Goal: Task Accomplishment & Management: Complete application form

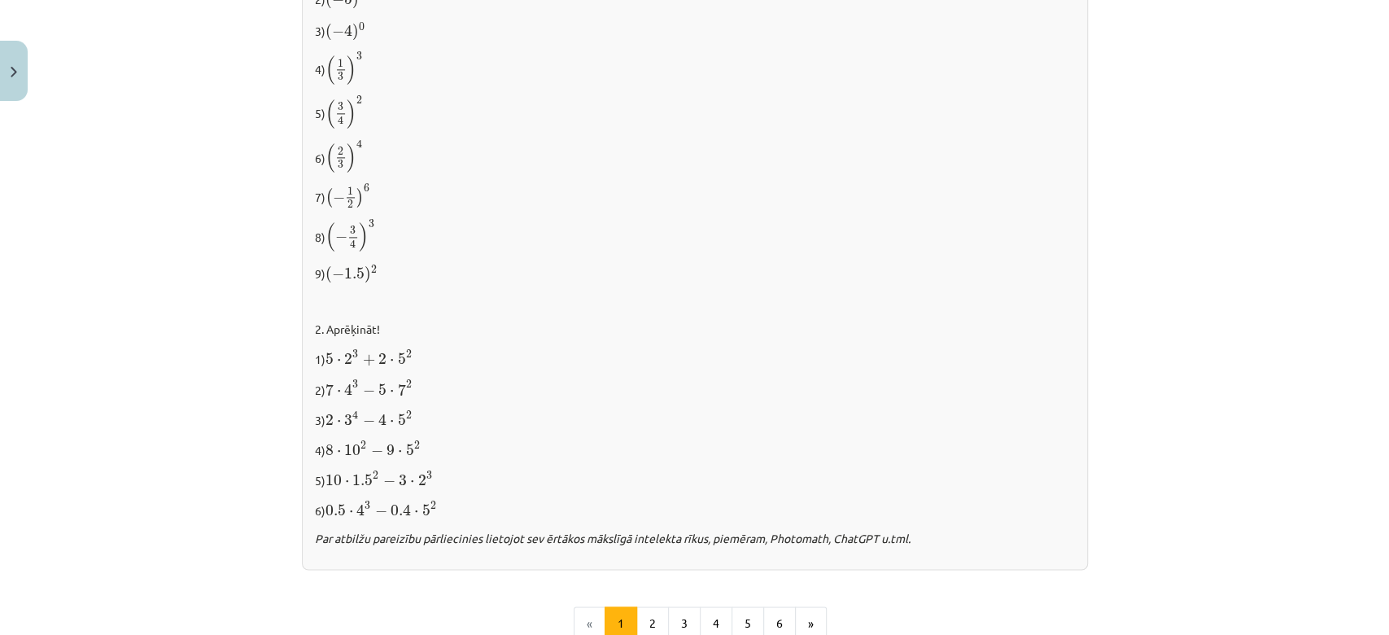
scroll to position [1679, 0]
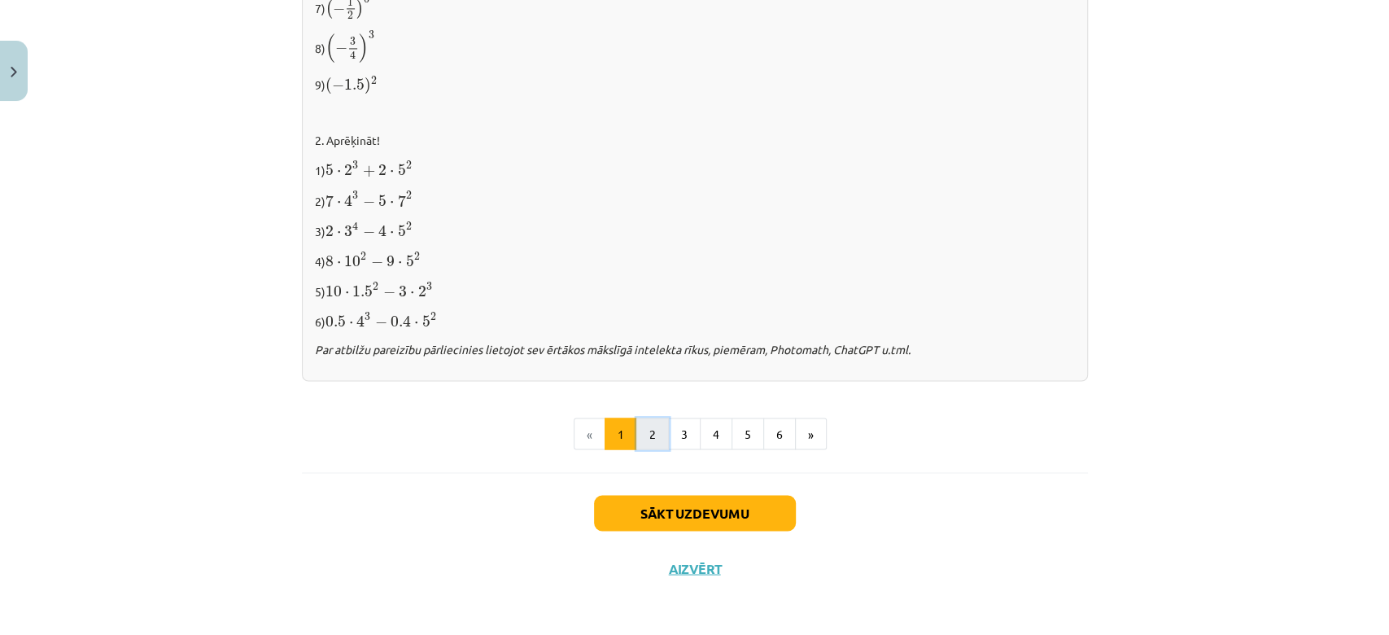
click at [649, 429] on button "2" at bounding box center [652, 433] width 33 height 33
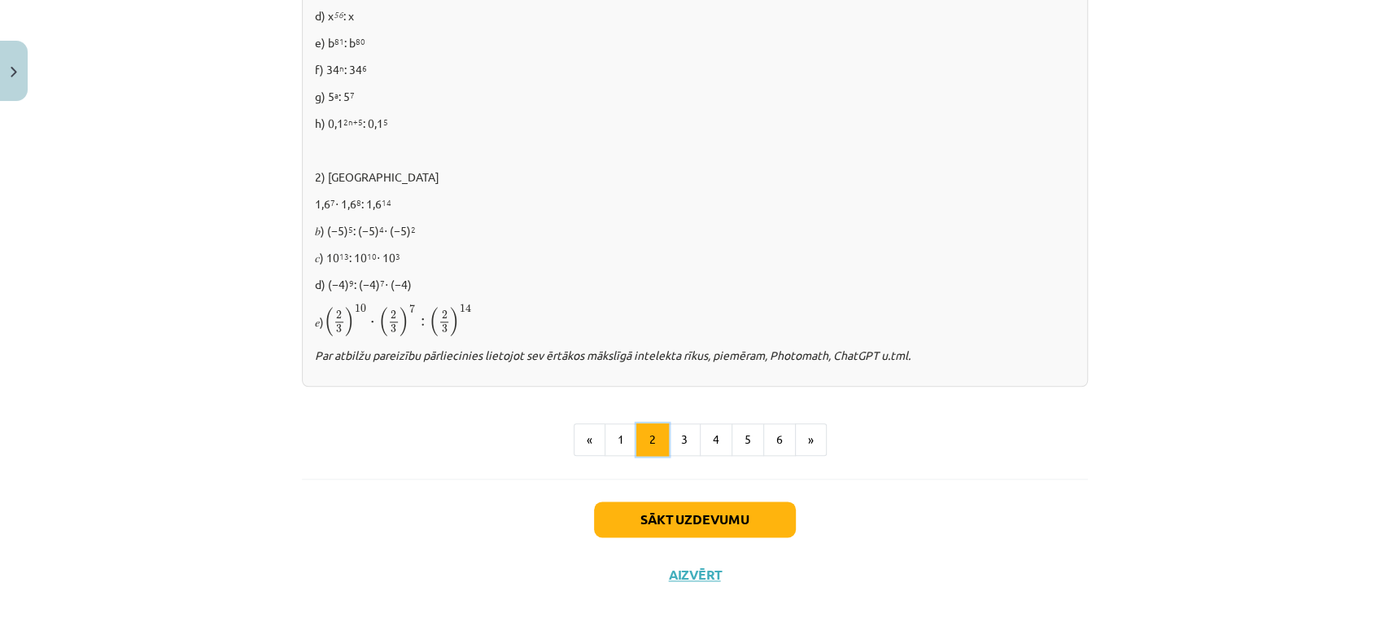
scroll to position [1093, 0]
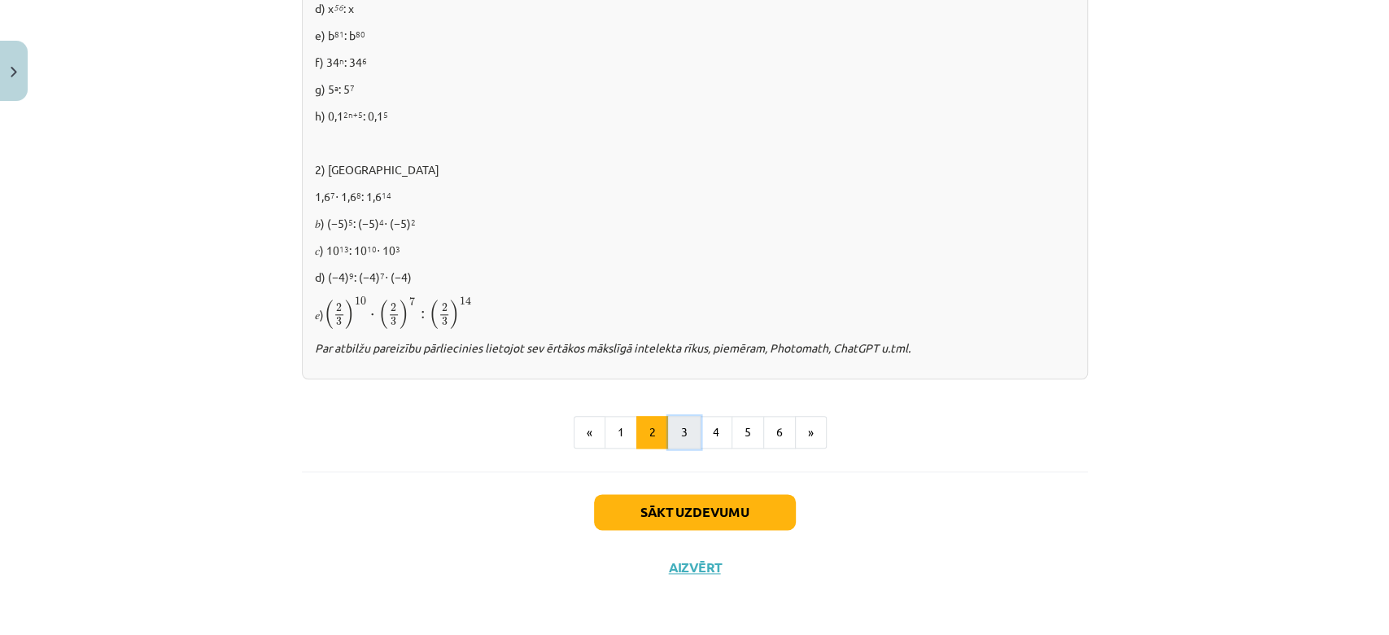
click at [677, 426] on button "3" at bounding box center [684, 432] width 33 height 33
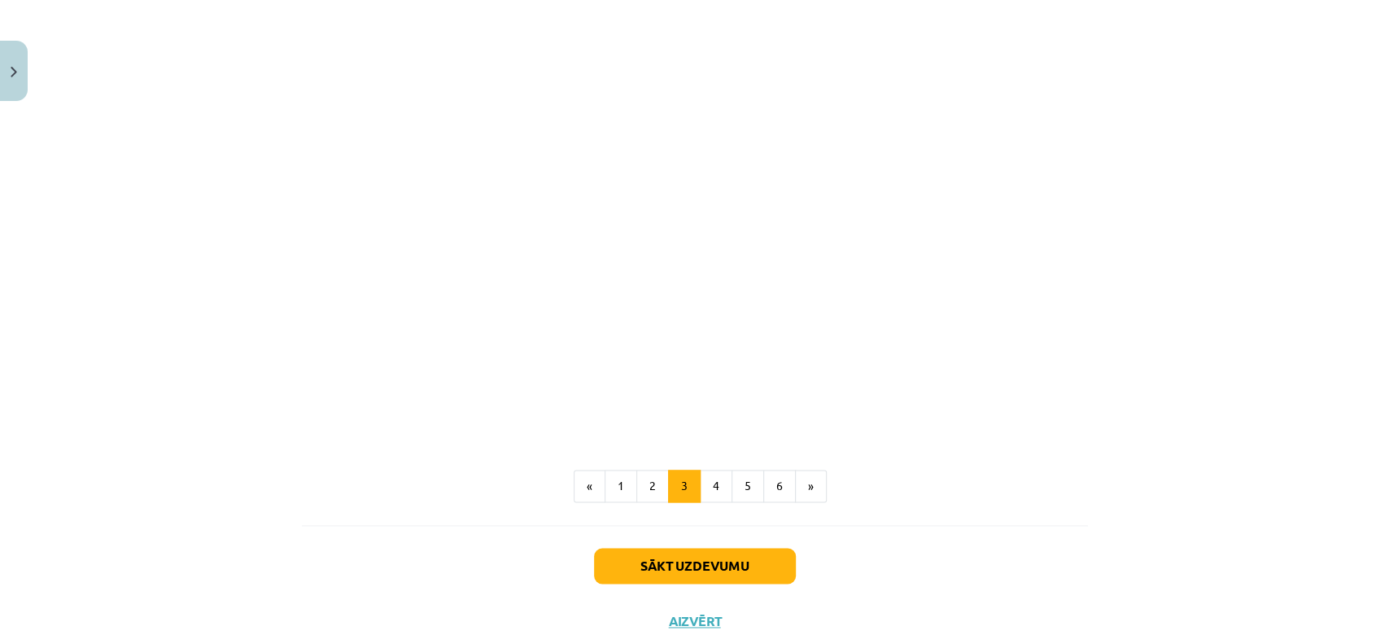
scroll to position [1421, 0]
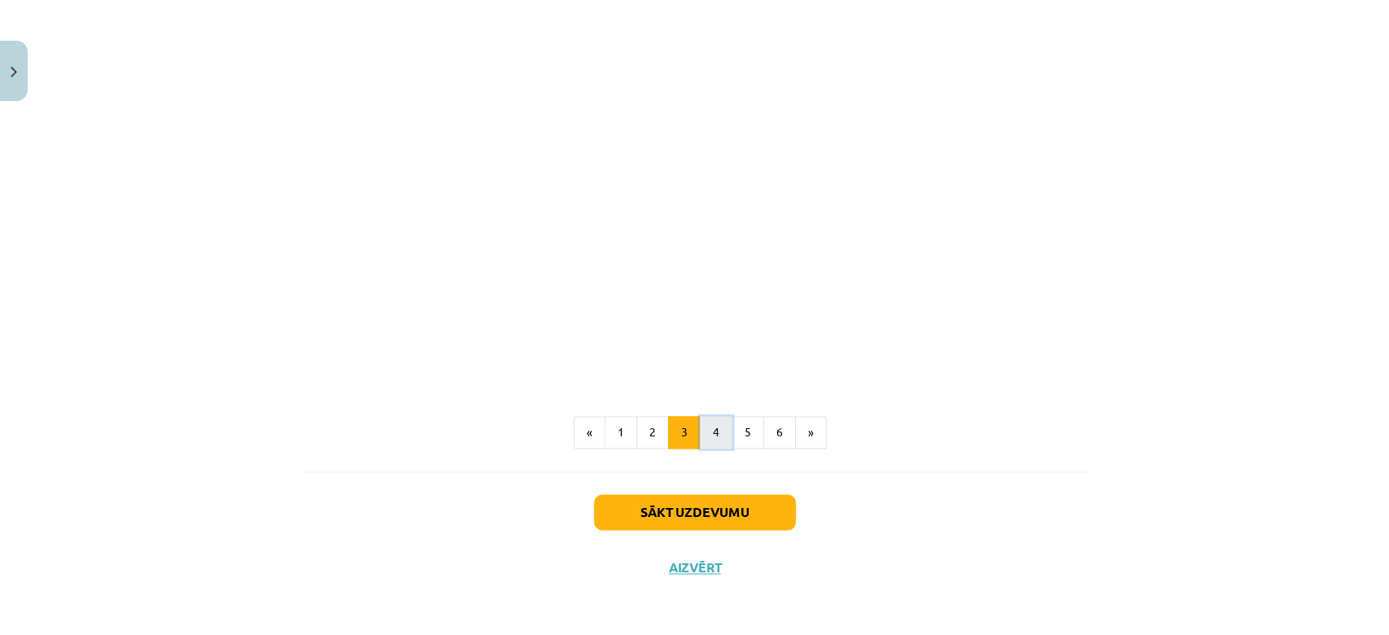
click at [703, 426] on button "4" at bounding box center [716, 432] width 33 height 33
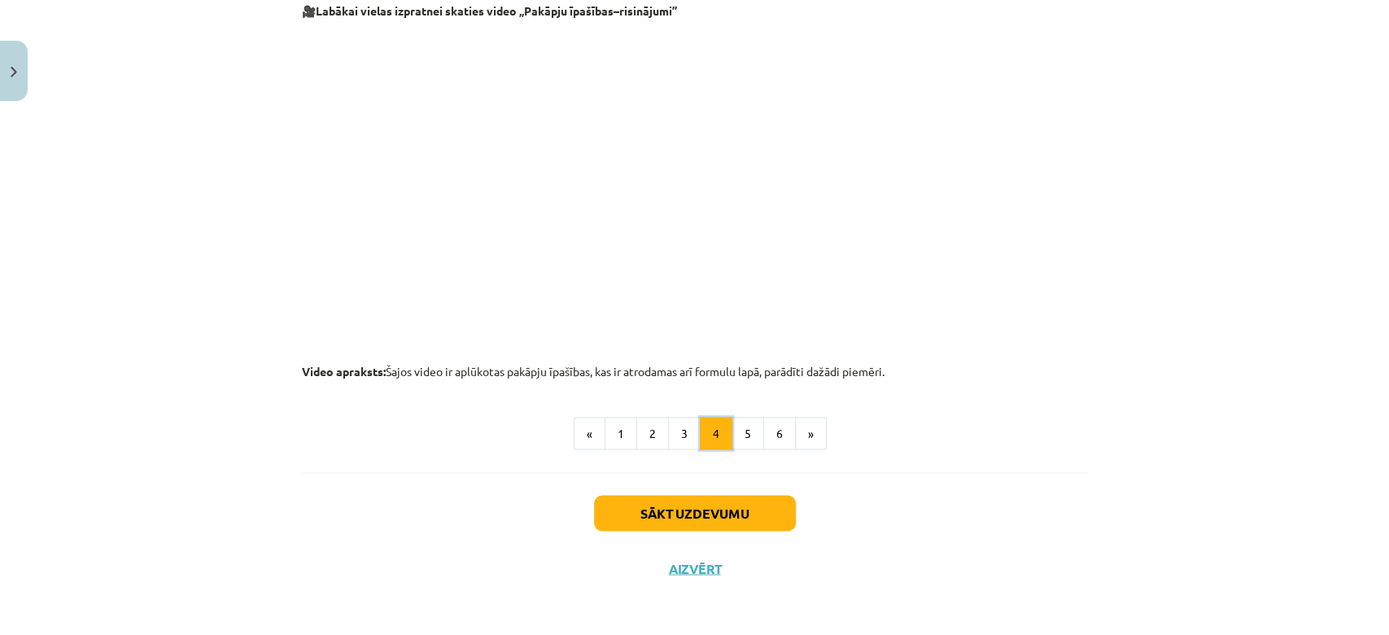
scroll to position [1671, 0]
click at [732, 424] on button "5" at bounding box center [748, 432] width 33 height 33
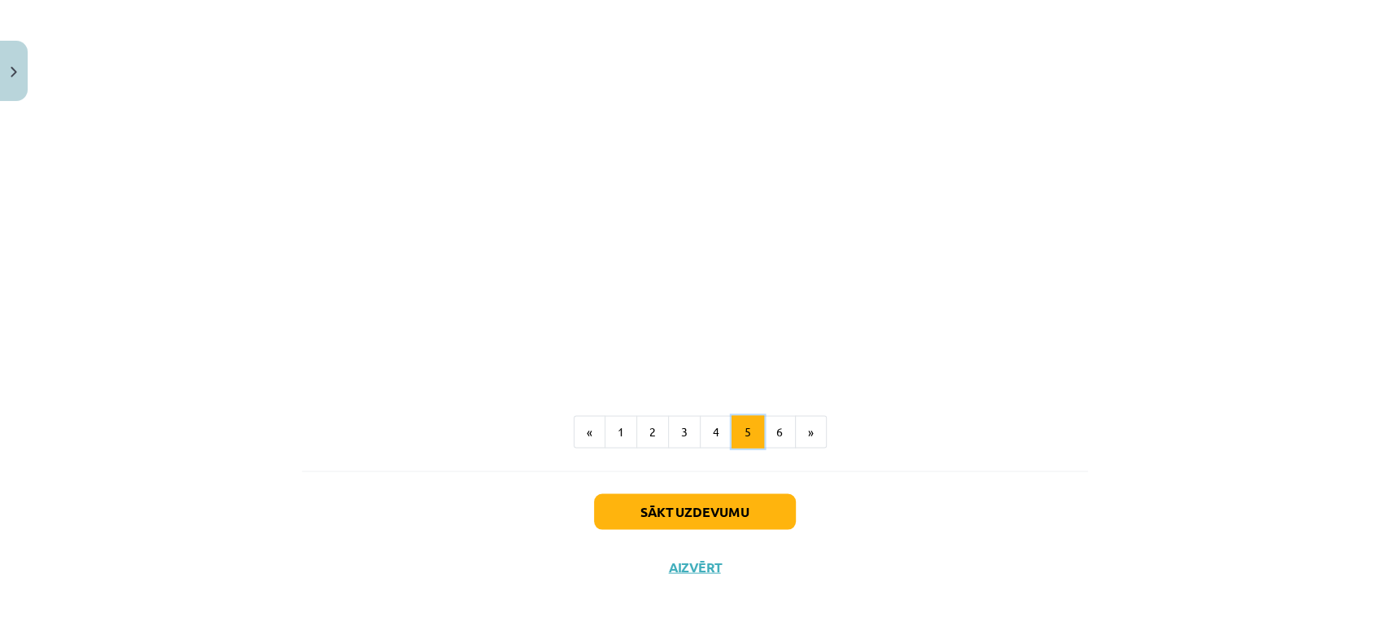
scroll to position [1894, 0]
click at [766, 432] on button "6" at bounding box center [779, 431] width 33 height 33
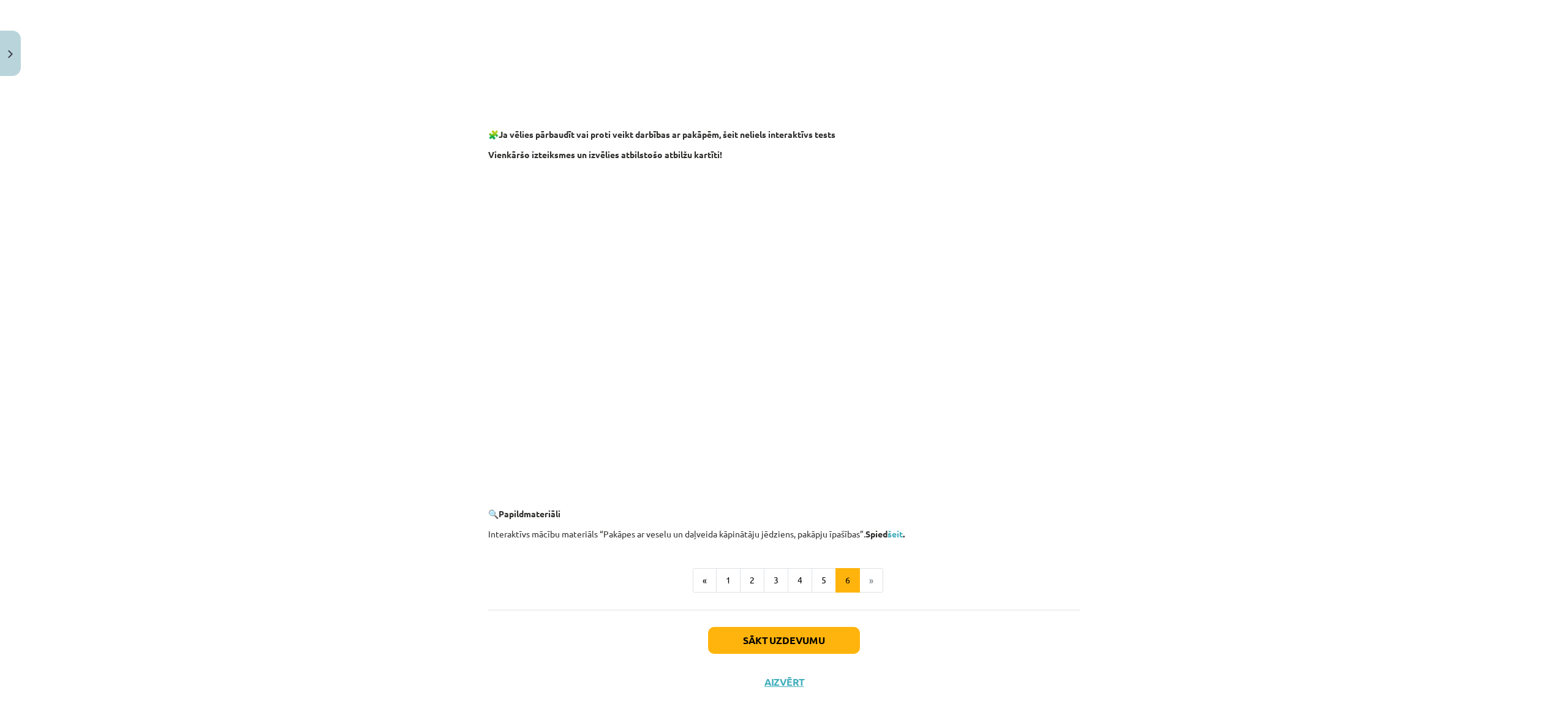
scroll to position [913, 0]
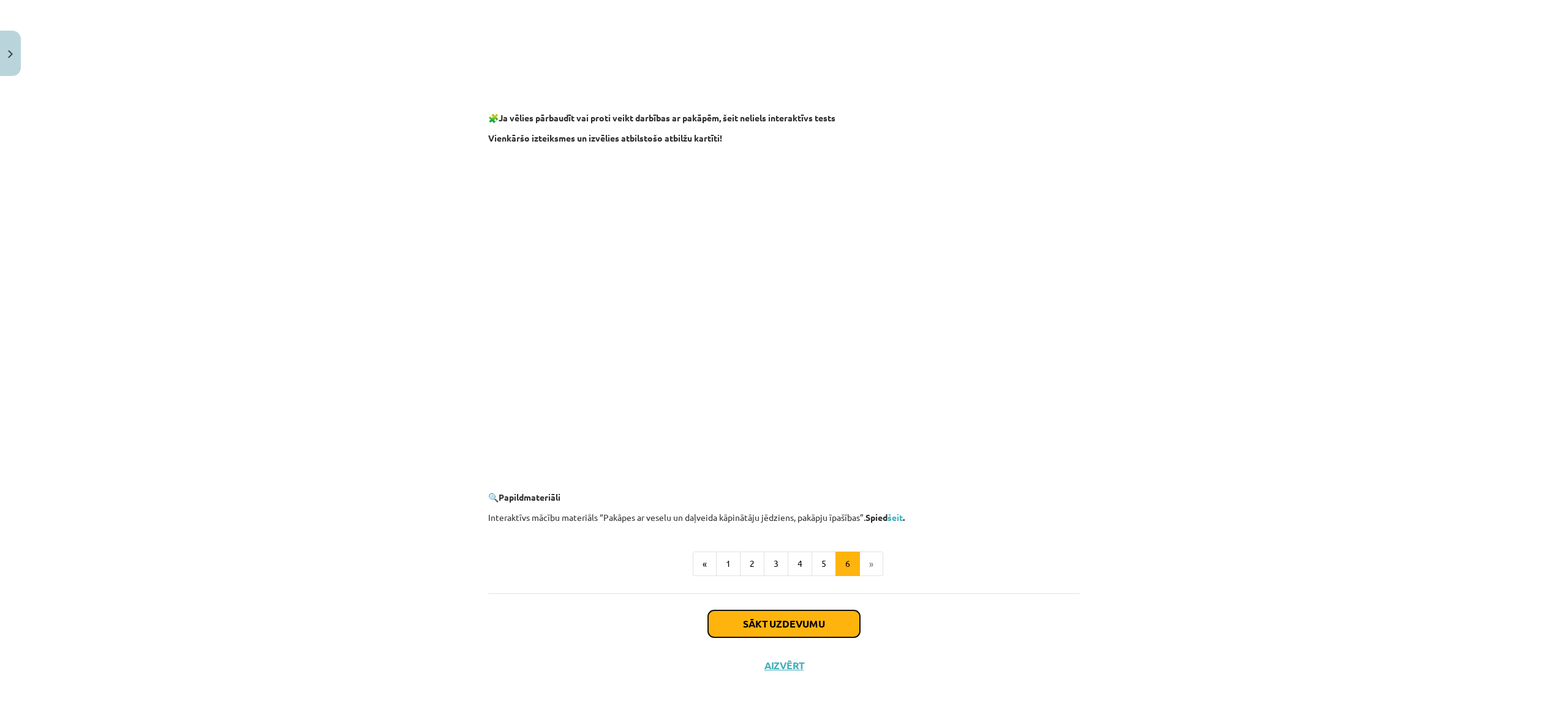
click at [831, 477] on button "Sākt uzdevumu" at bounding box center [784, 624] width 152 height 27
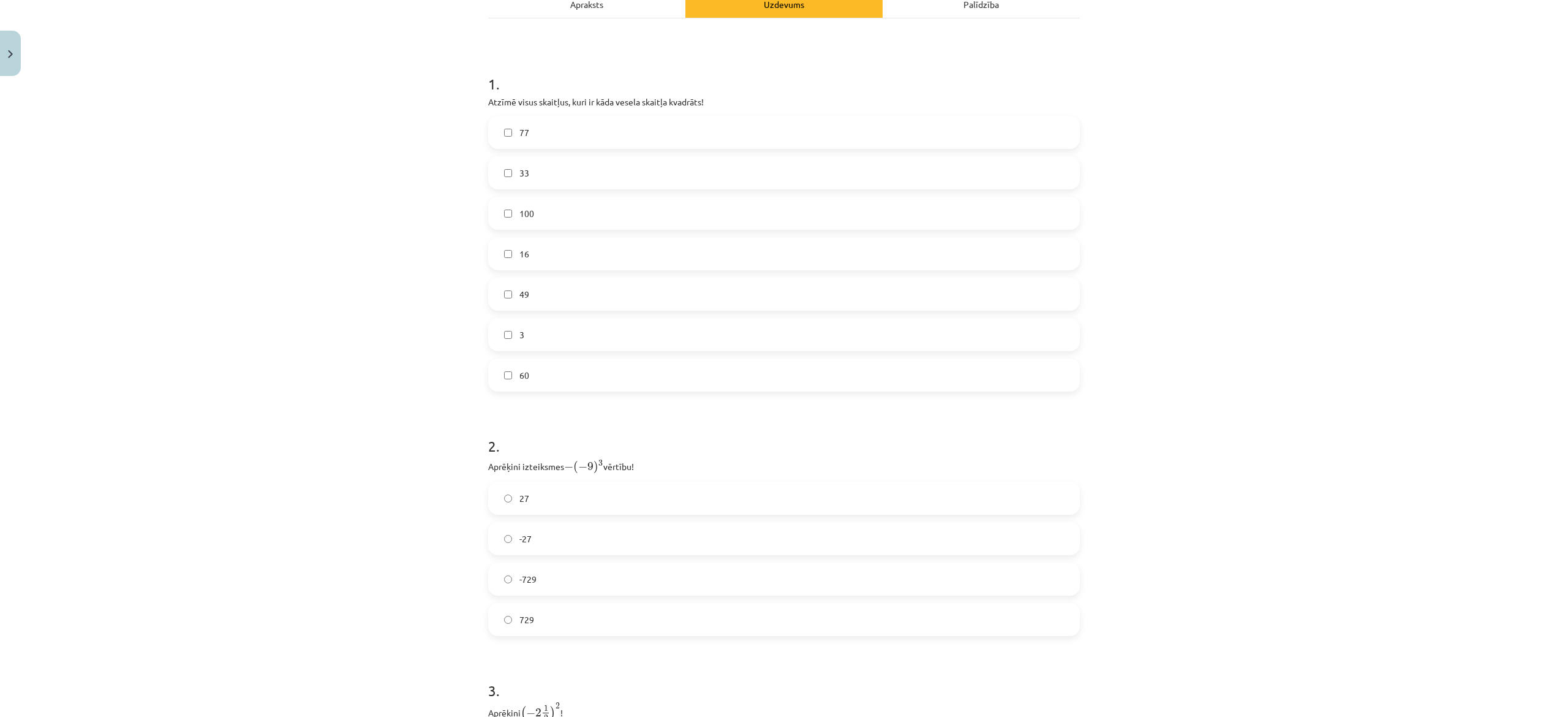
scroll to position [31, 0]
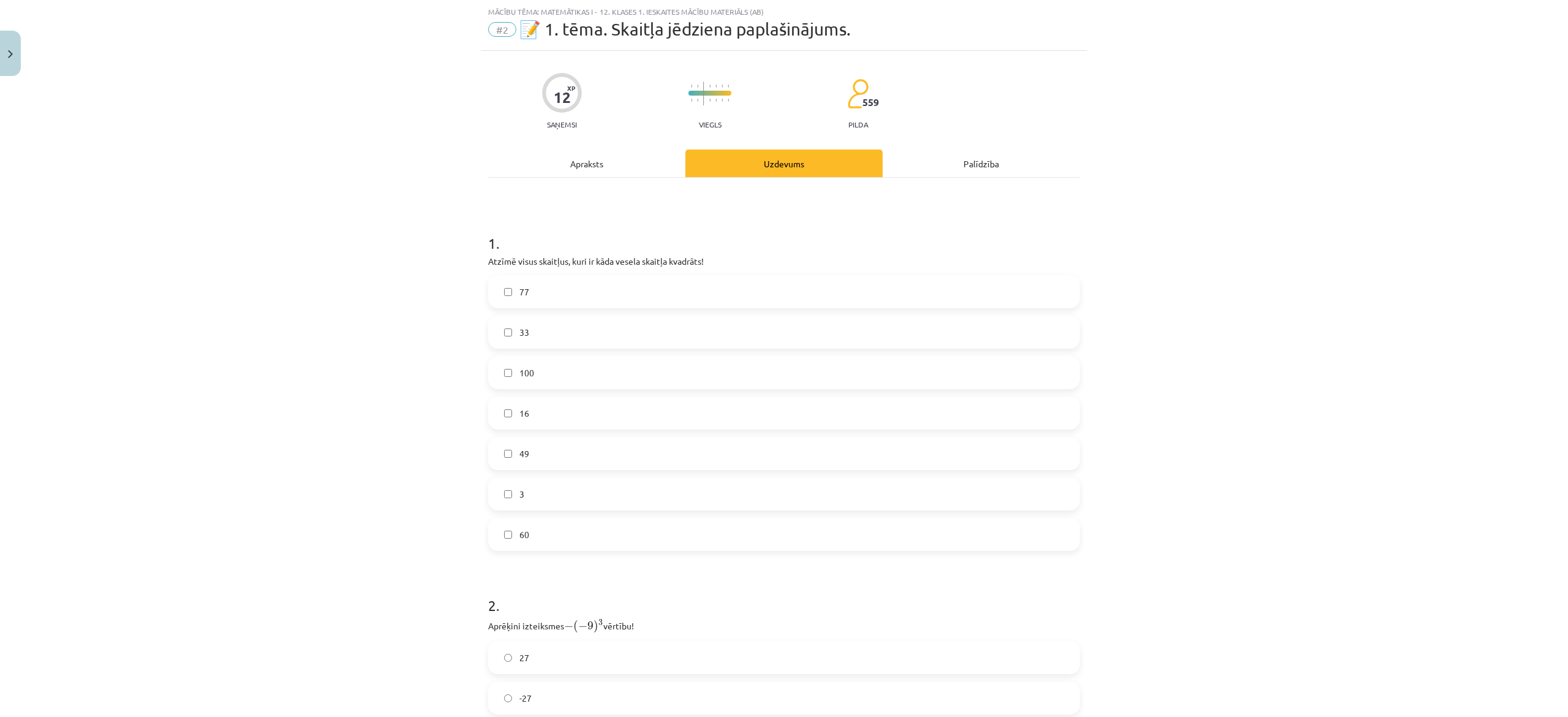
click at [589, 416] on label "16" at bounding box center [784, 413] width 589 height 31
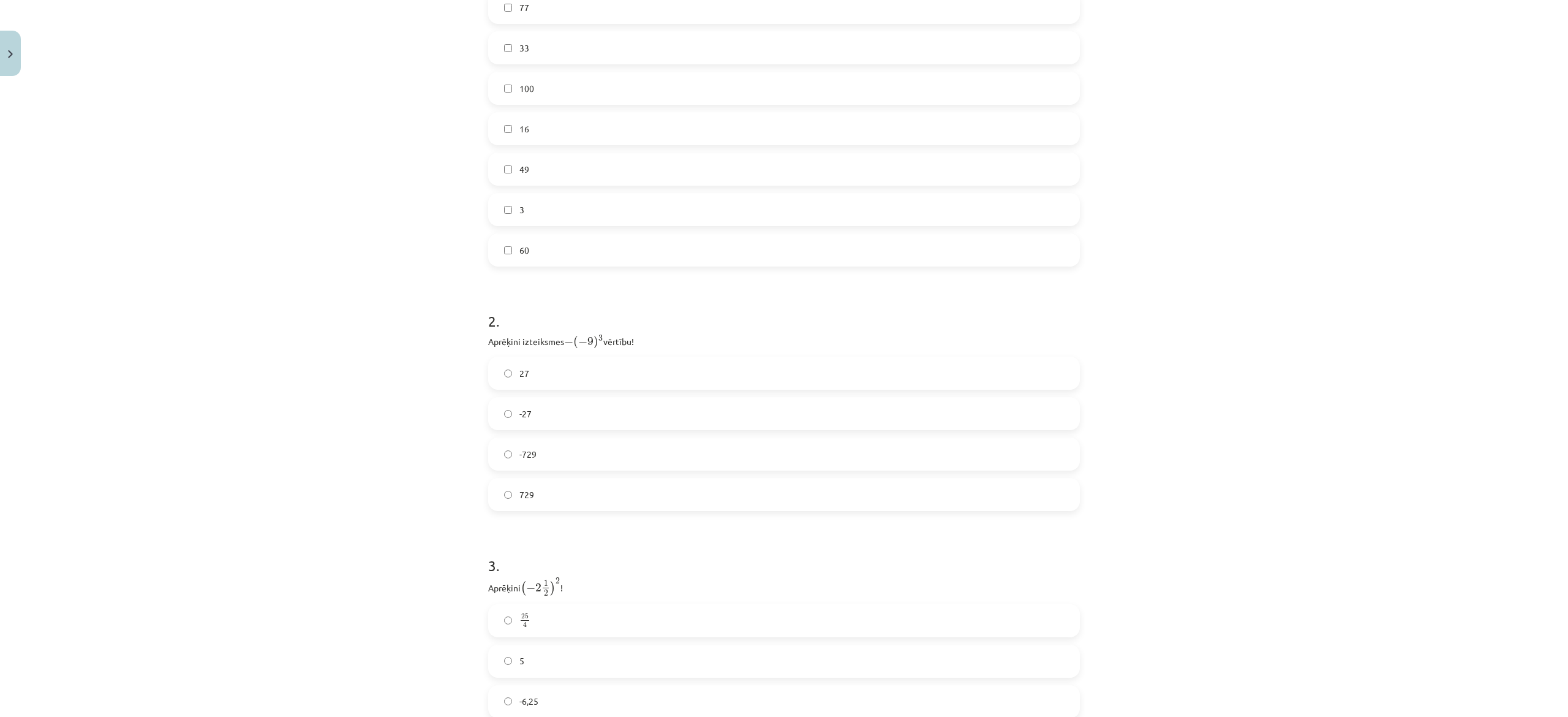
scroll to position [336, 0]
click at [596, 435] on label "-729" at bounding box center [784, 433] width 589 height 31
click at [589, 477] on div "25 4 25 4 5 -6,25" at bounding box center [784, 517] width 592 height 114
drag, startPoint x: 589, startPoint y: 508, endPoint x: 590, endPoint y: 514, distance: 6.1
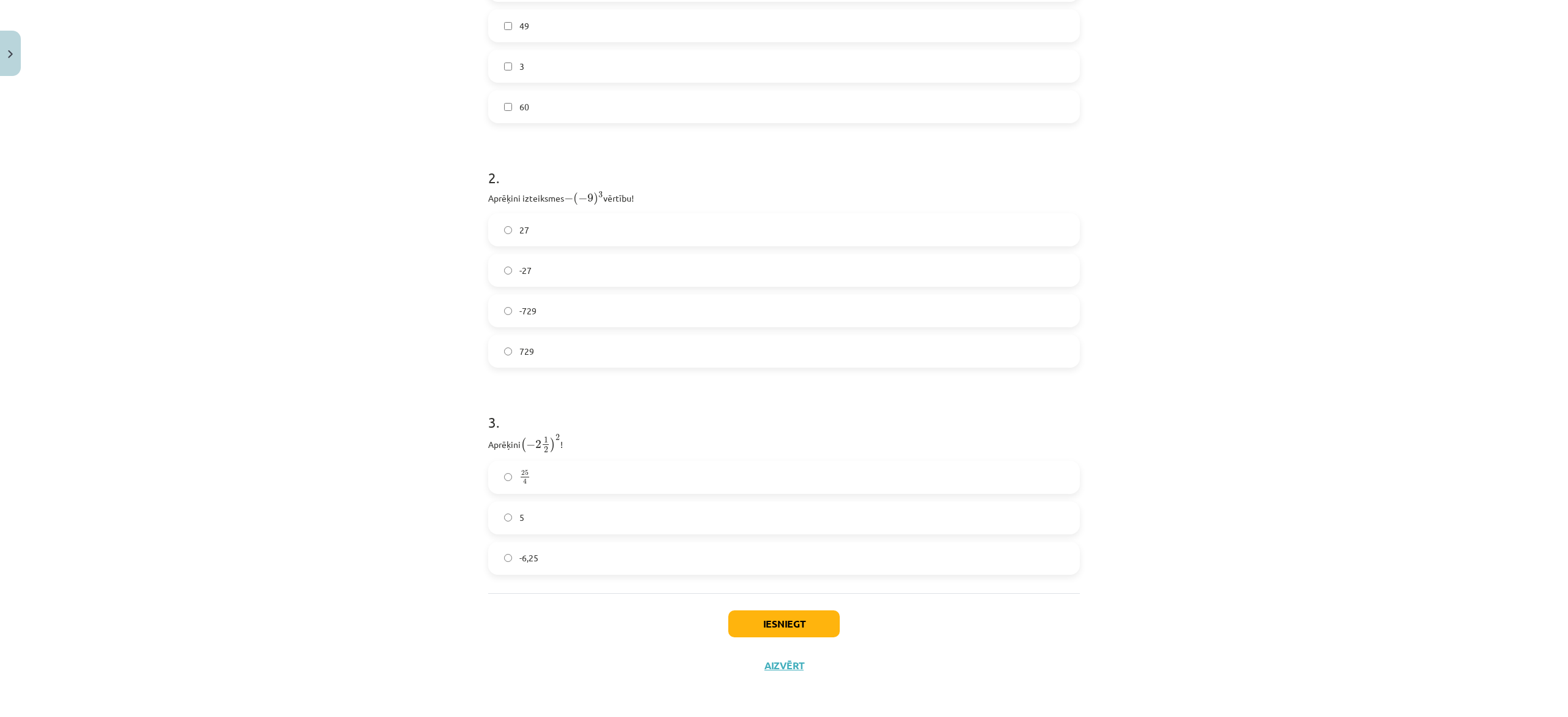
click at [589, 477] on label "5" at bounding box center [784, 517] width 589 height 31
drag, startPoint x: 468, startPoint y: 179, endPoint x: 672, endPoint y: 547, distance: 420.8
click at [672, 477] on div "Mācību tēma: Matemātikas i - 12. klases 1. ieskaites mācību materiāls (ab) #2 📝…" at bounding box center [784, 358] width 1568 height 717
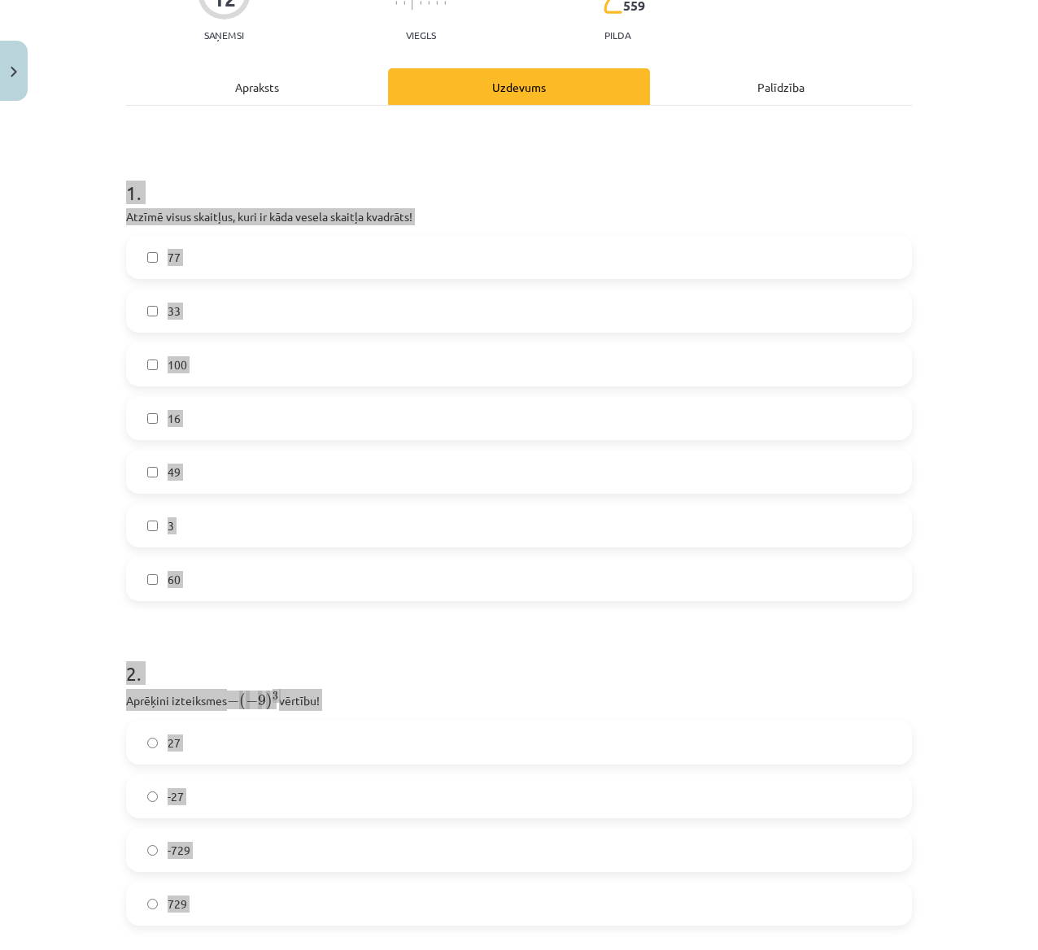
scroll to position [120, 0]
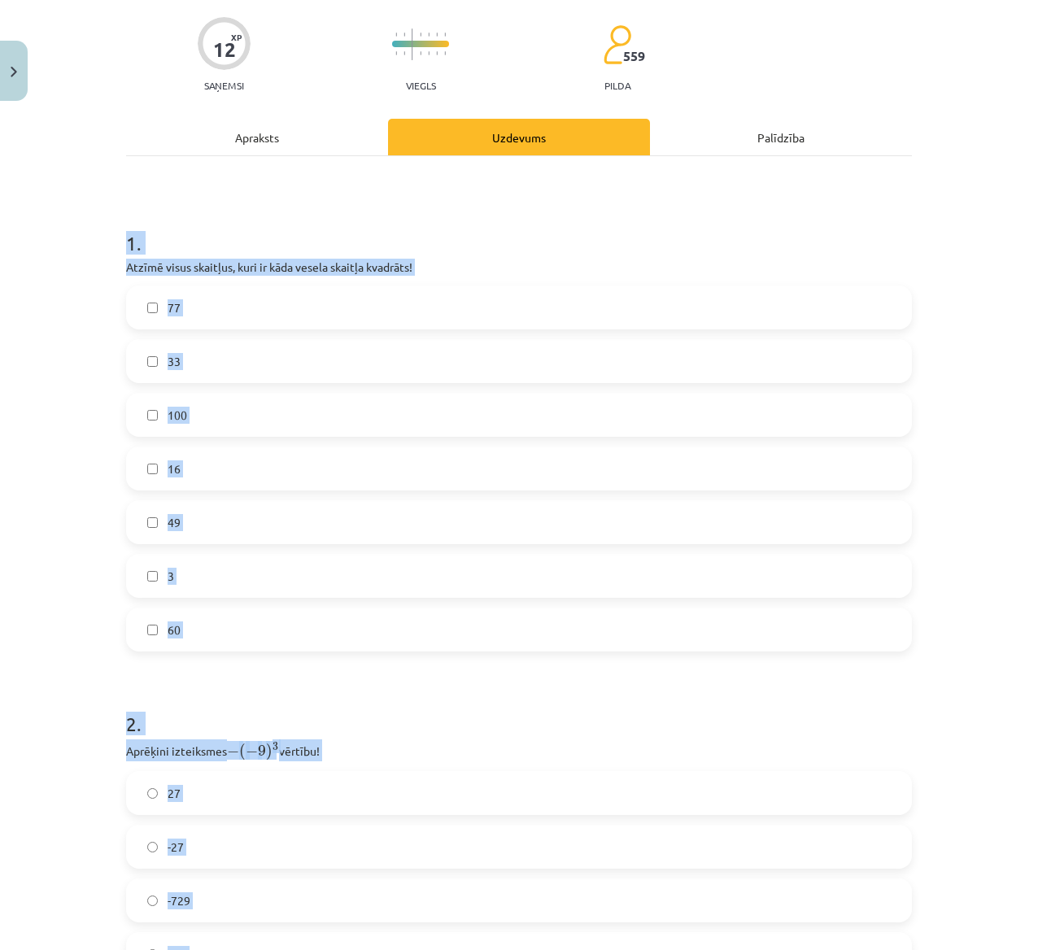
click at [59, 521] on div "Mācību tēma: Matemātikas i - 12. klases 1. ieskaites mācību materiāls (ab) #2 📝…" at bounding box center [519, 475] width 1038 height 950
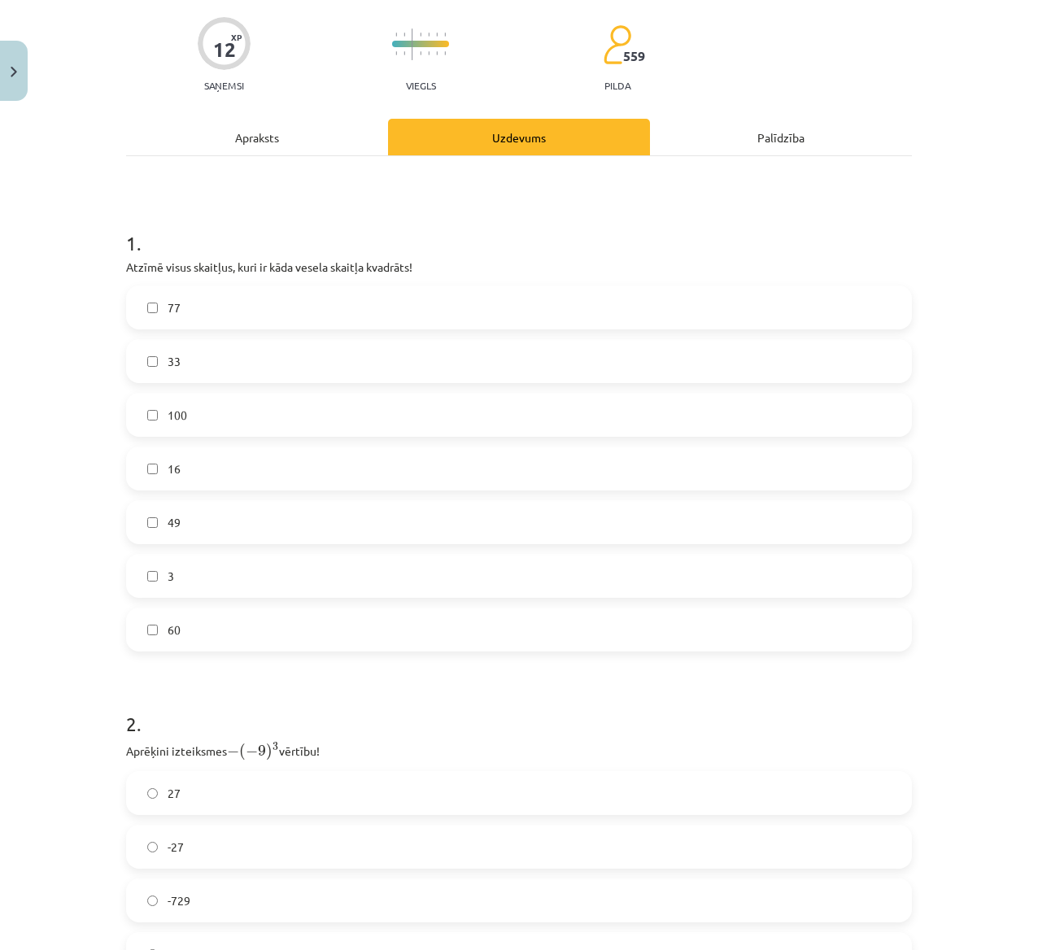
click at [212, 423] on label "100" at bounding box center [519, 415] width 783 height 41
drag, startPoint x: 186, startPoint y: 508, endPoint x: 282, endPoint y: 517, distance: 96.4
click at [186, 509] on label "49" at bounding box center [519, 522] width 783 height 41
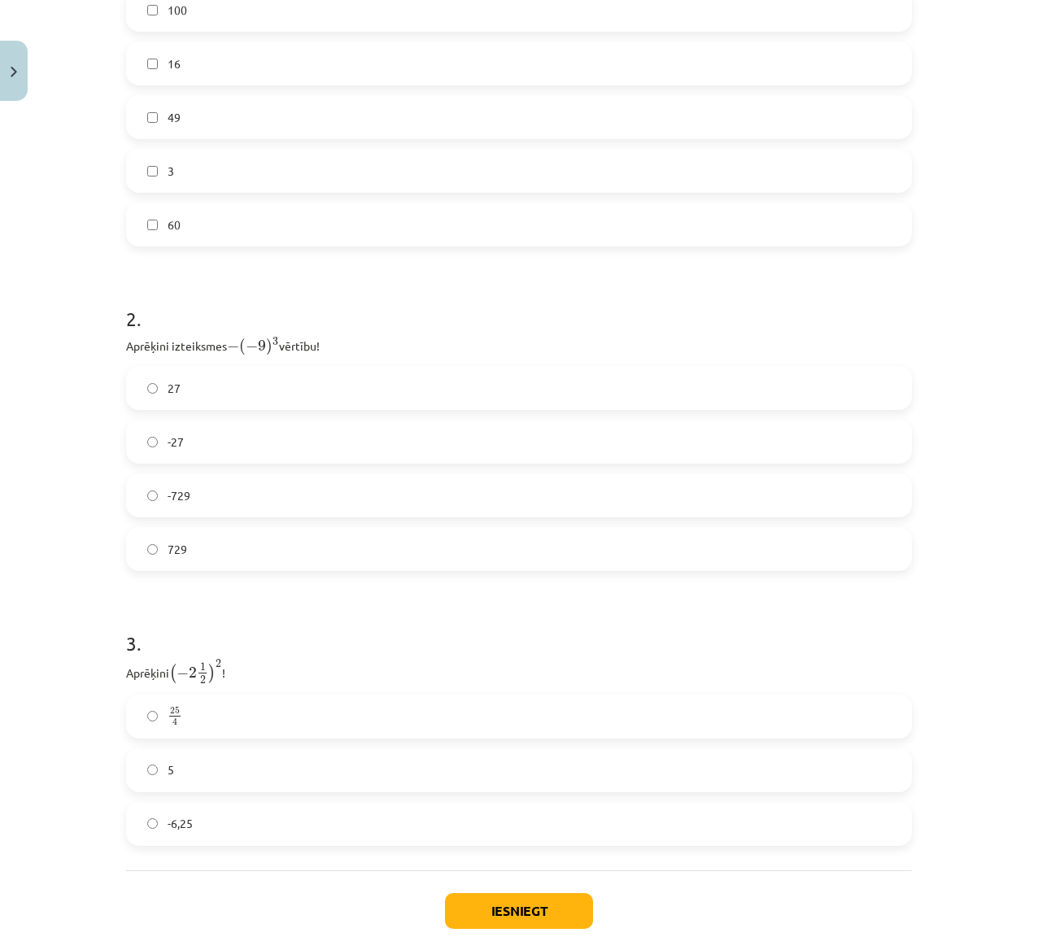
scroll to position [609, 0]
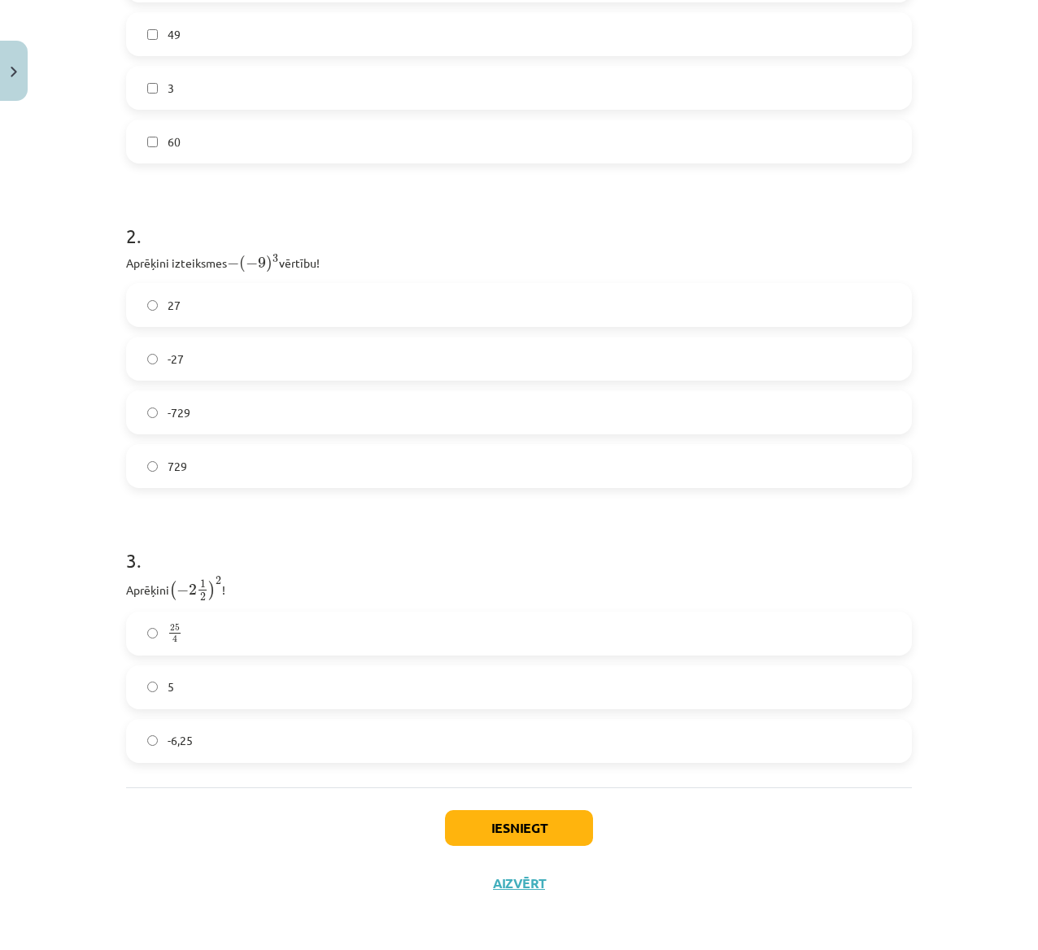
click at [242, 464] on label "729" at bounding box center [519, 466] width 783 height 41
drag, startPoint x: 179, startPoint y: 592, endPoint x: 160, endPoint y: 584, distance: 20.4
click at [169, 584] on span "( − 2 1 2 )" at bounding box center [192, 589] width 46 height 21
click at [290, 550] on h1 "3 ." at bounding box center [519, 544] width 786 height 50
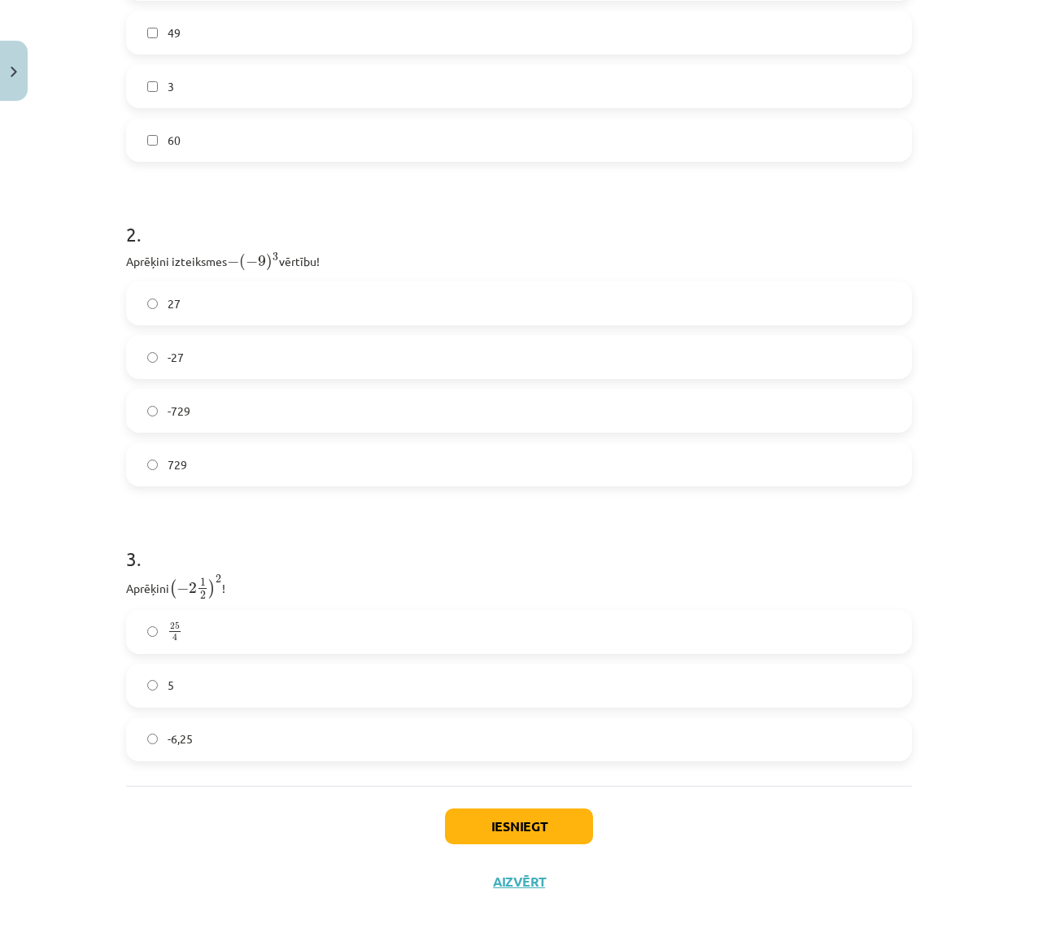
drag, startPoint x: 155, startPoint y: 581, endPoint x: 219, endPoint y: 586, distance: 64.5
click at [219, 586] on p "Aprēķini ( − 2 1 2 ) 2 ( − 2 1 2 ) 2 !" at bounding box center [519, 587] width 786 height 26
click at [272, 550] on h1 "3 ." at bounding box center [519, 544] width 786 height 50
drag, startPoint x: 158, startPoint y: 585, endPoint x: 215, endPoint y: 588, distance: 57.1
click at [215, 588] on p "Aprēķini ( − 2 1 2 ) 2 ( − 2 1 2 ) 2 !" at bounding box center [519, 587] width 786 height 26
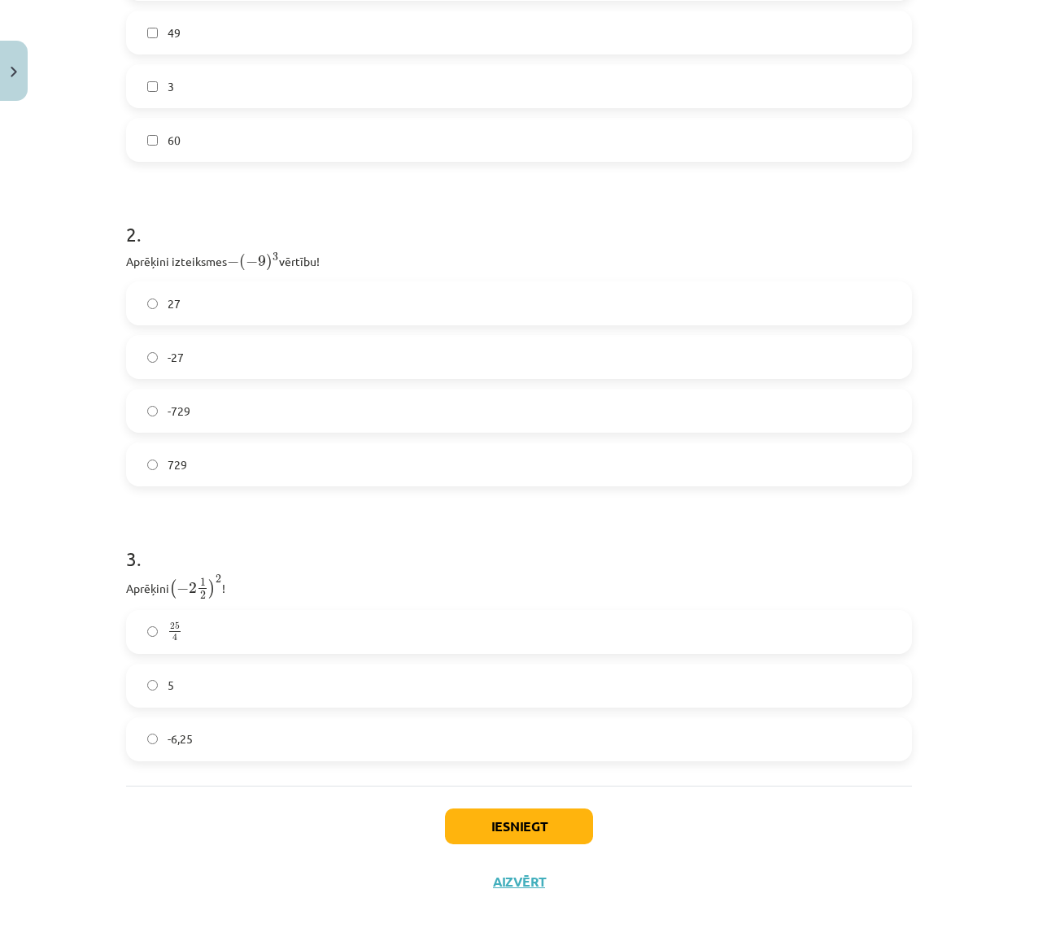
drag, startPoint x: 277, startPoint y: 719, endPoint x: 278, endPoint y: 728, distance: 9.0
click at [277, 634] on label "-6,25" at bounding box center [519, 739] width 783 height 41
click at [483, 634] on button "Iesniegt" at bounding box center [519, 827] width 148 height 36
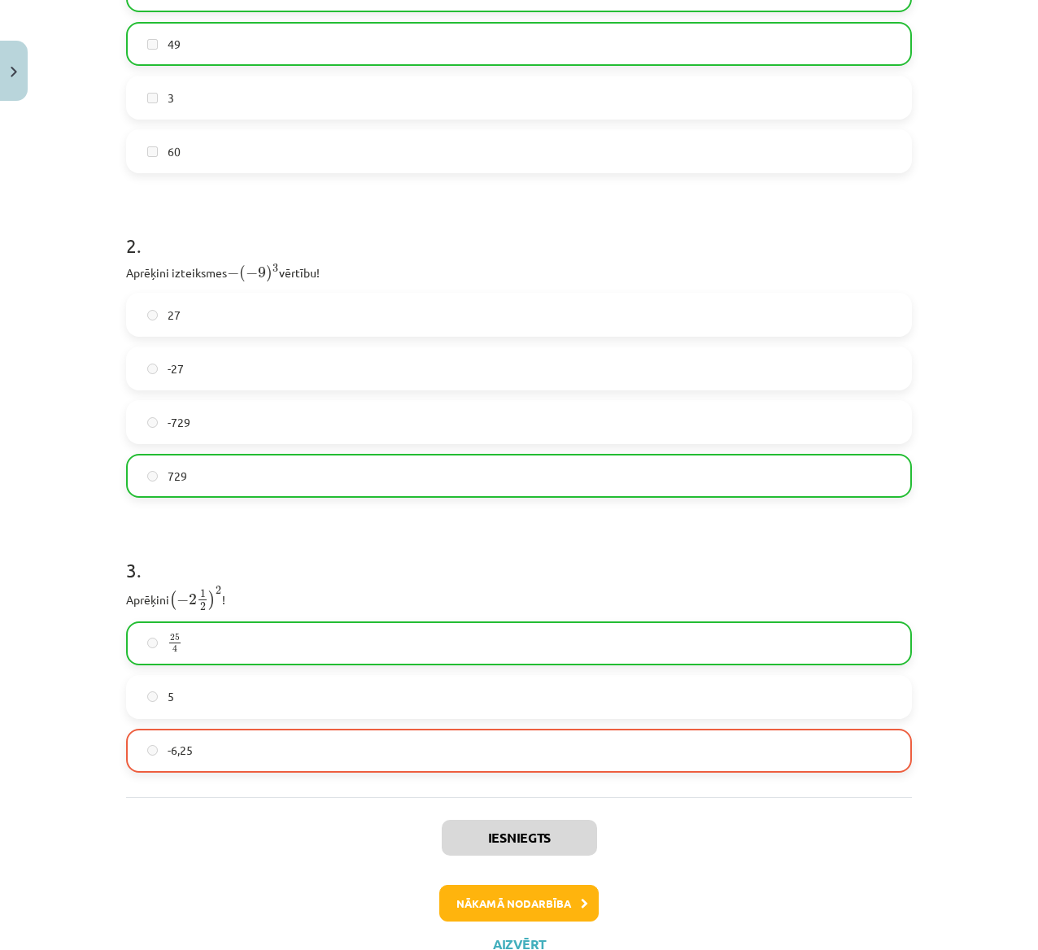
scroll to position [662, 0]
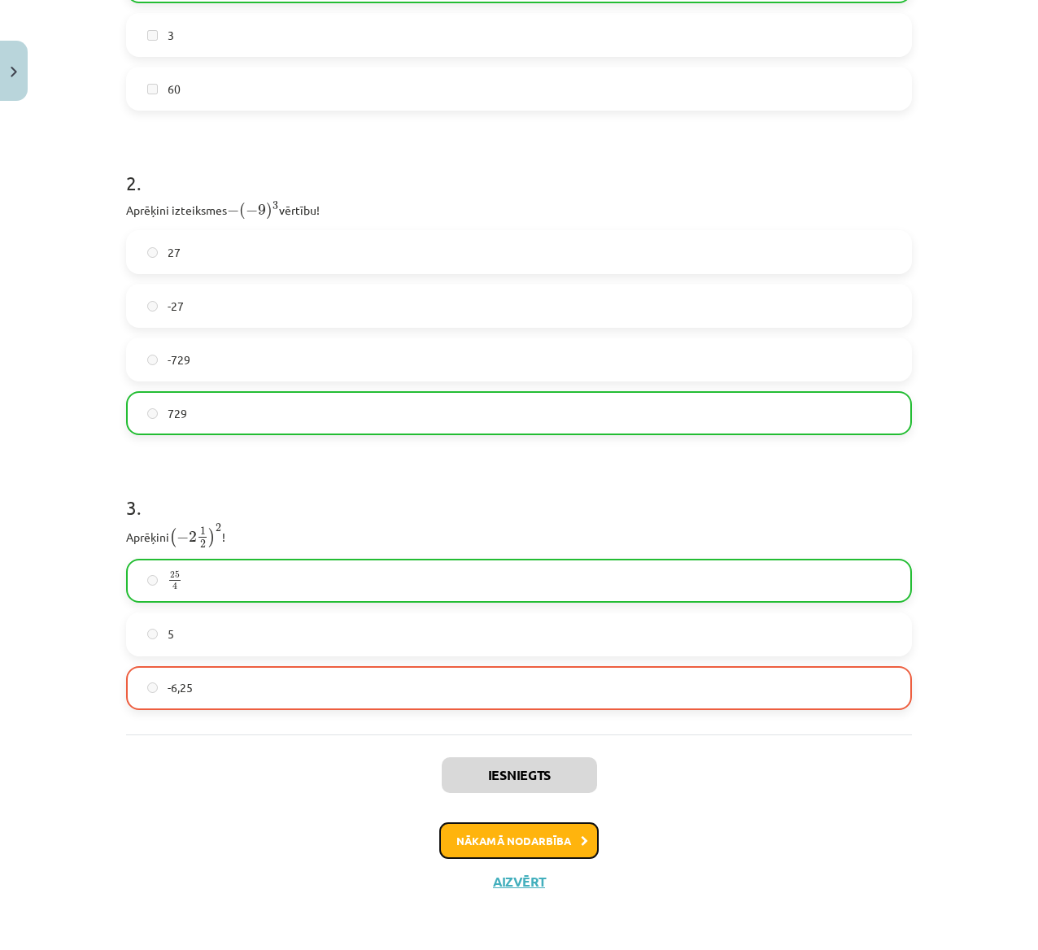
click at [509, 634] on button "Nākamā nodarbība" at bounding box center [518, 841] width 159 height 37
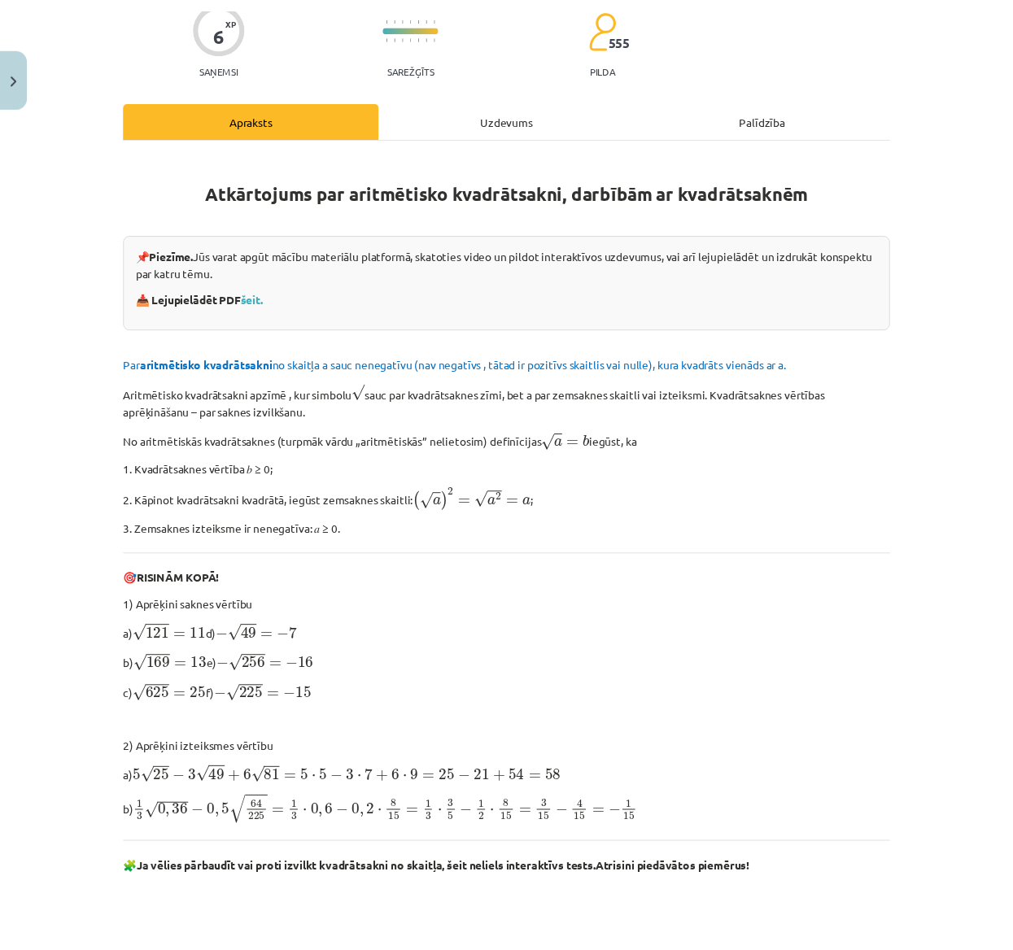
scroll to position [0, 0]
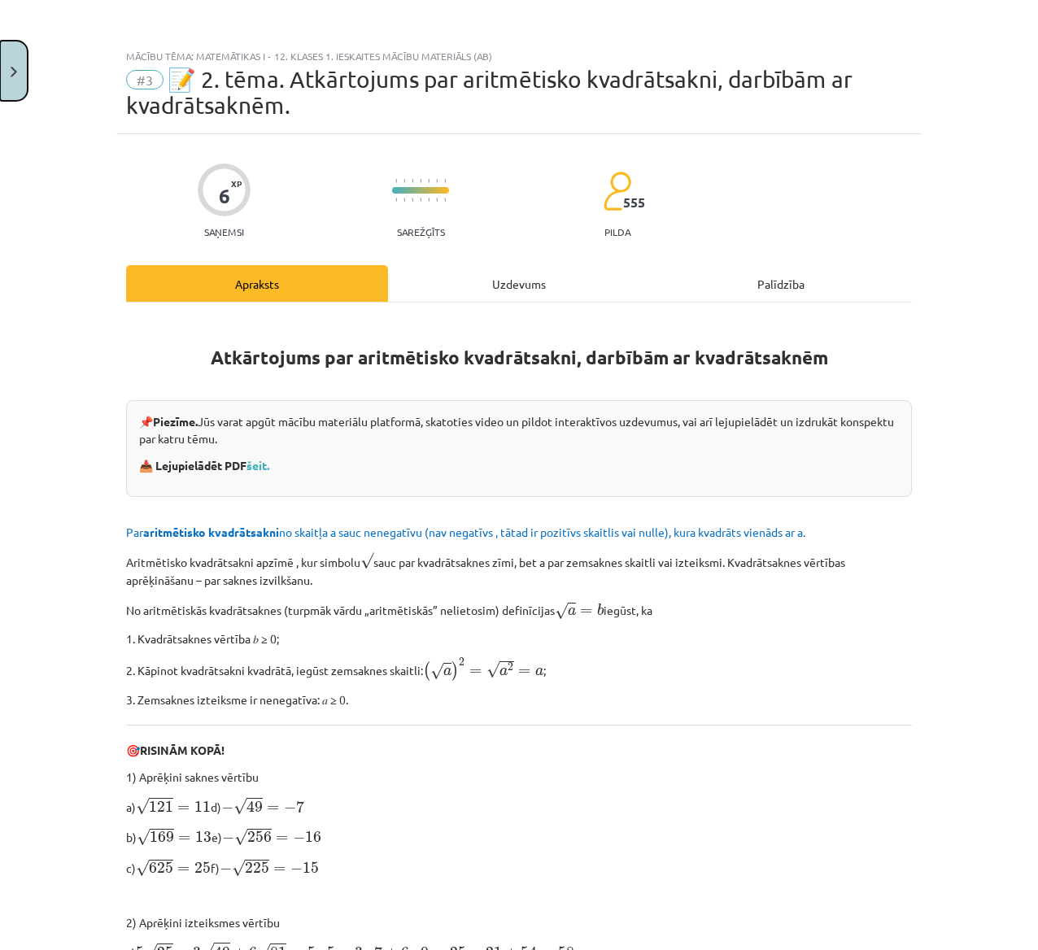
click at [5, 64] on button "Close" at bounding box center [14, 71] width 28 height 60
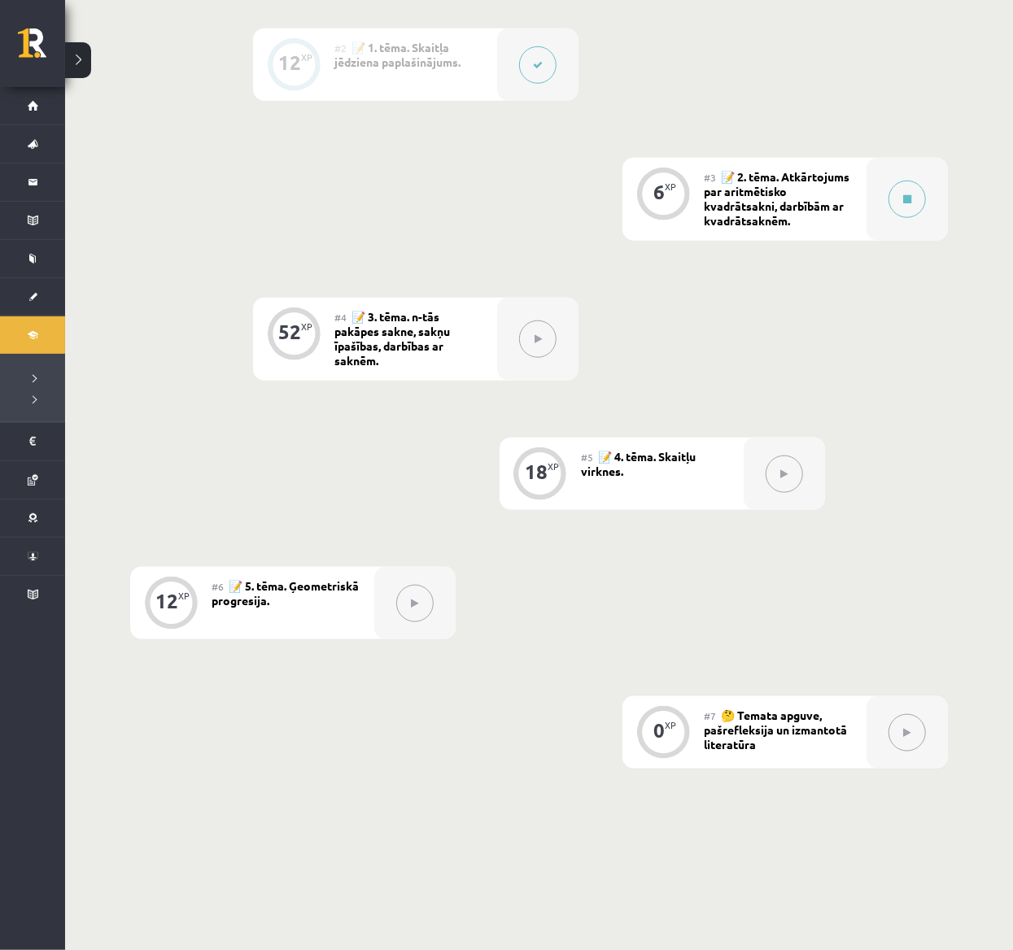
scroll to position [587, 0]
